Goal: Transaction & Acquisition: Purchase product/service

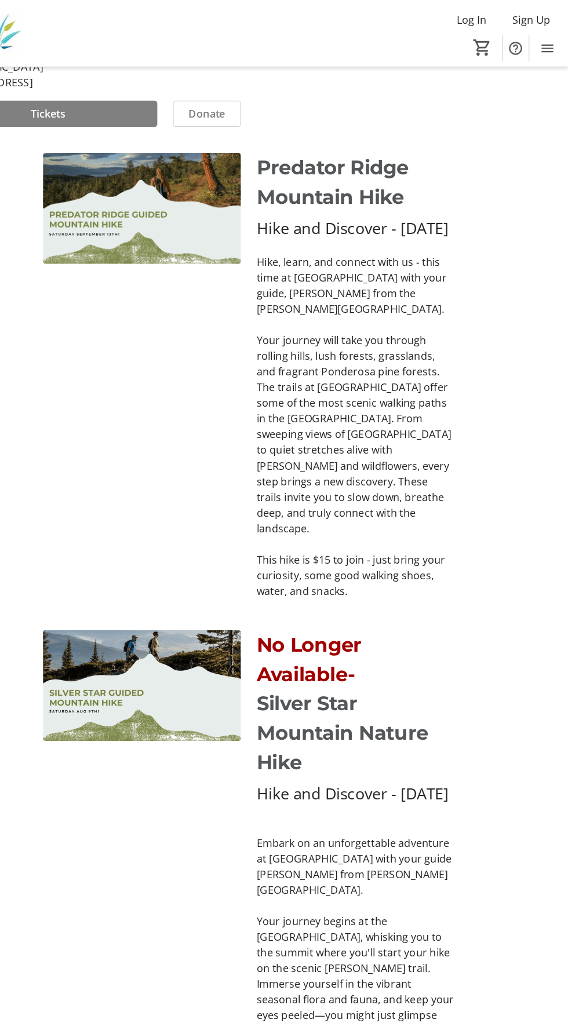
scroll to position [499, 0]
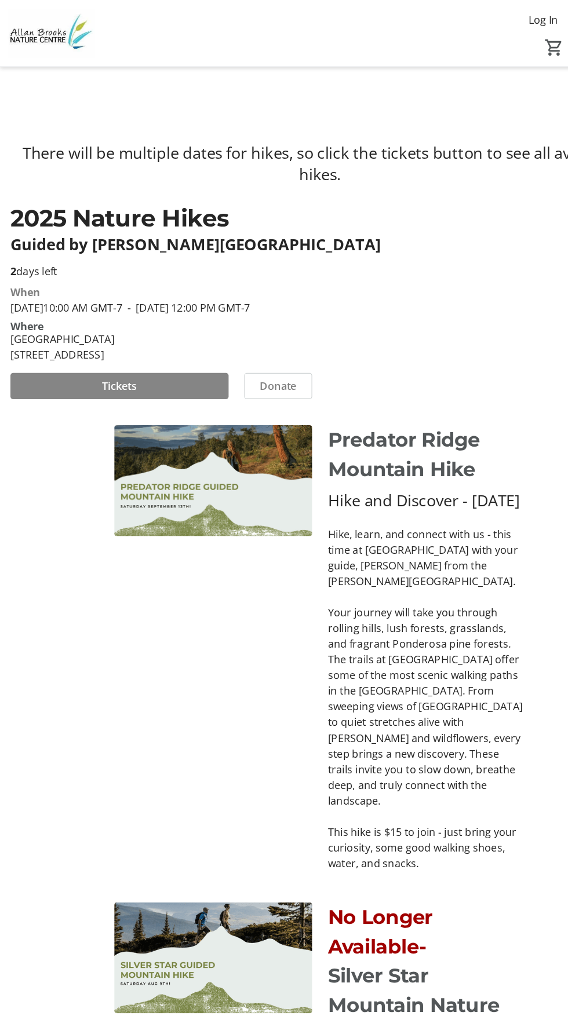
click at [108, 349] on span "Tickets" at bounding box center [106, 342] width 31 height 14
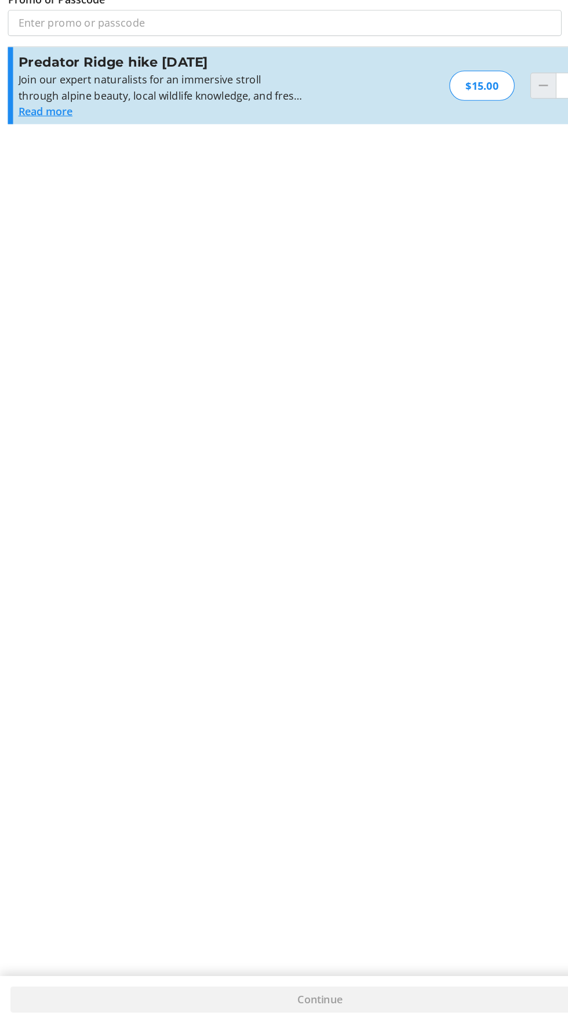
click at [21, 210] on button "Read more" at bounding box center [40, 214] width 48 height 14
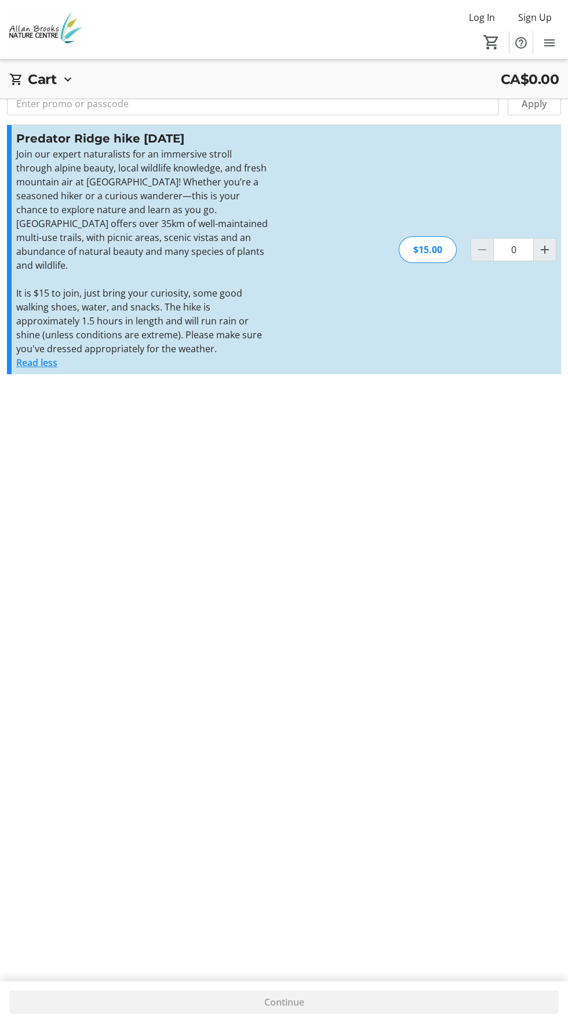
scroll to position [41, 0]
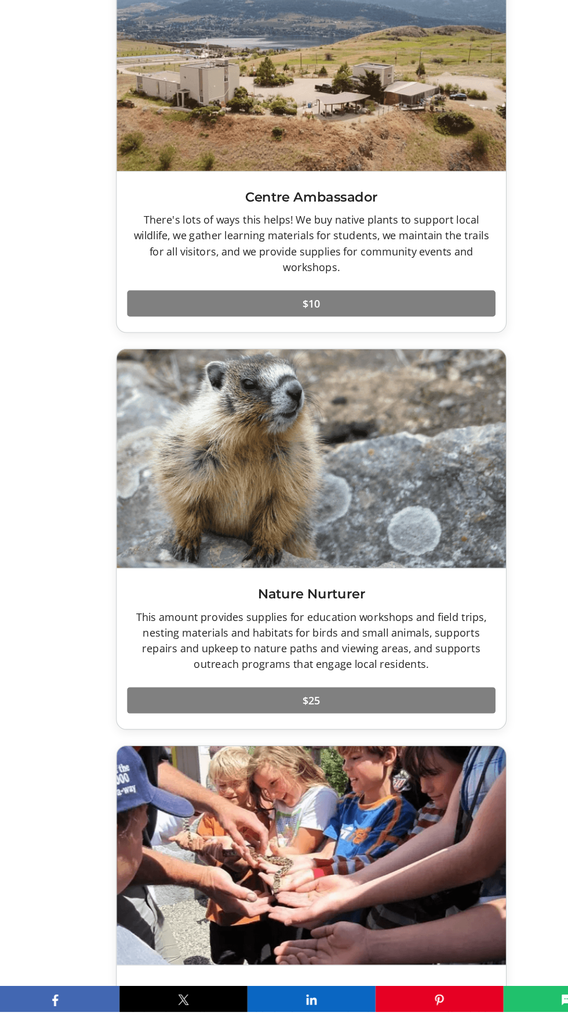
scroll to position [1881, 0]
